Goal: Information Seeking & Learning: Check status

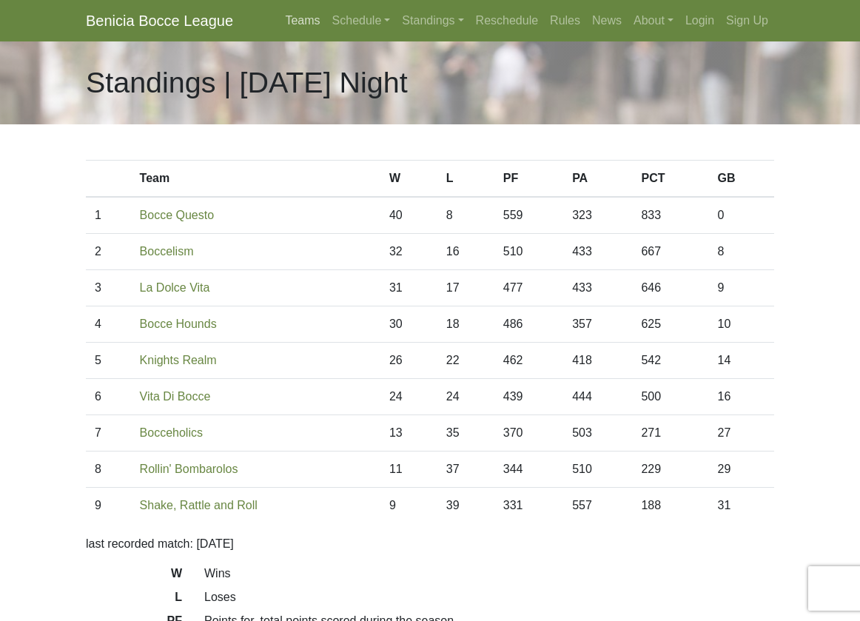
click at [283, 25] on link "Teams" at bounding box center [302, 21] width 47 height 30
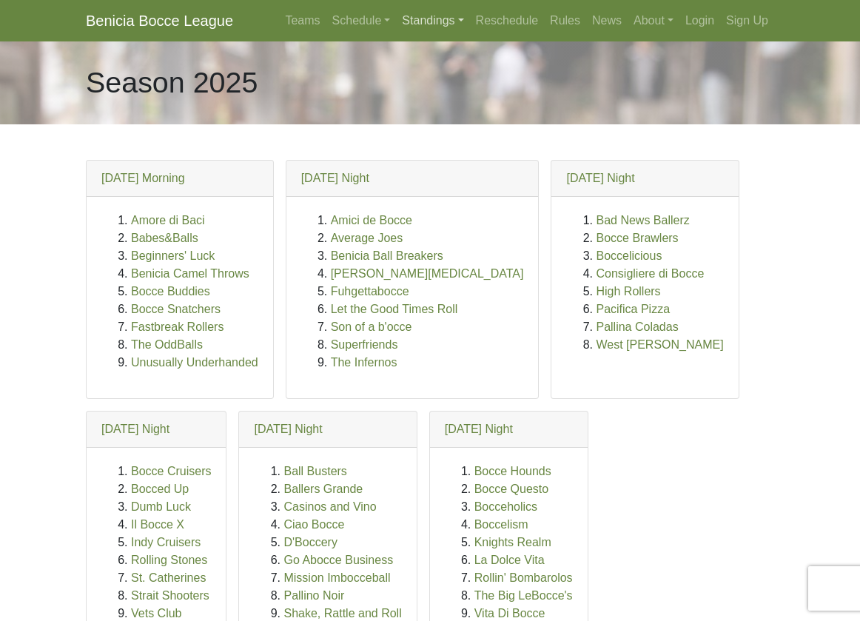
click at [418, 21] on link "Standings" at bounding box center [432, 21] width 73 height 30
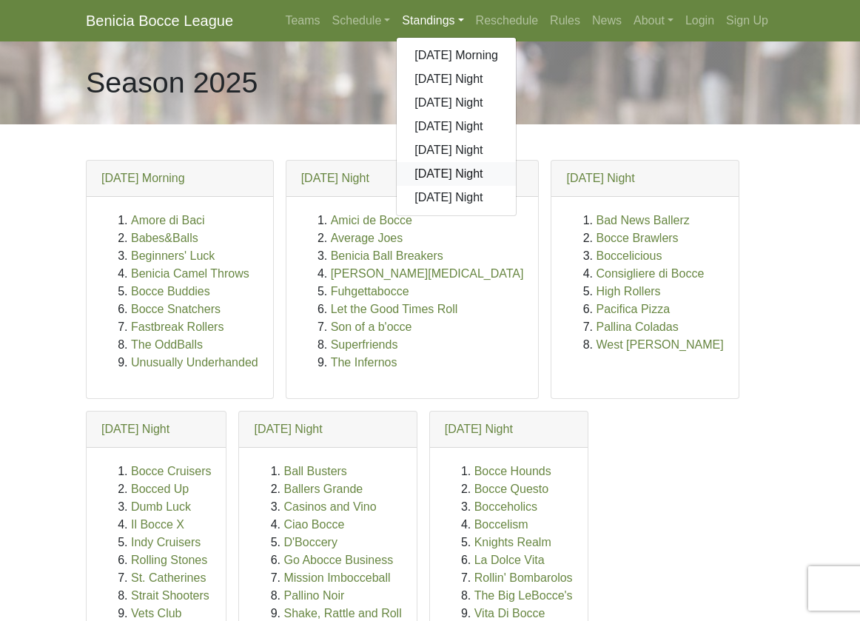
click at [444, 166] on link "[DATE] Night" at bounding box center [456, 174] width 119 height 24
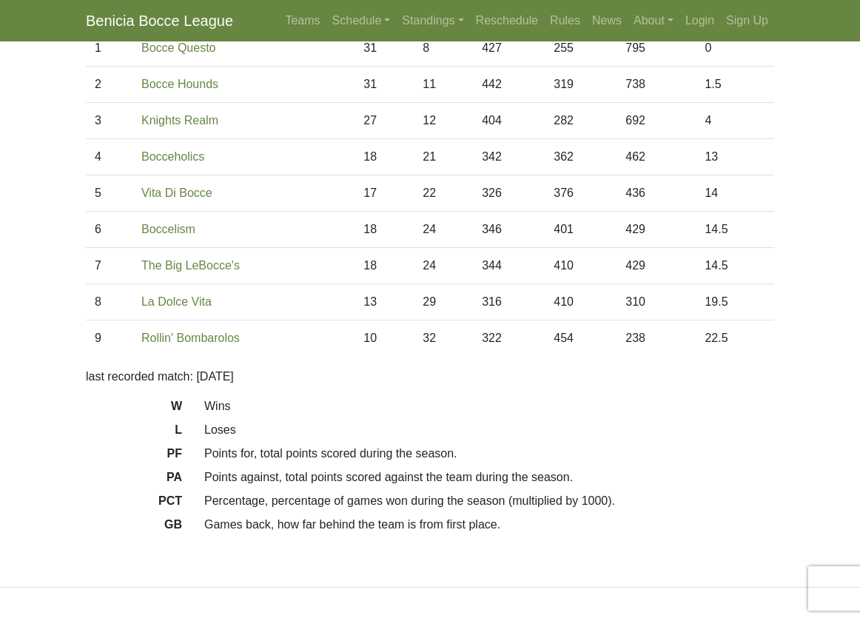
scroll to position [172, 0]
